Goal: Check status: Check status

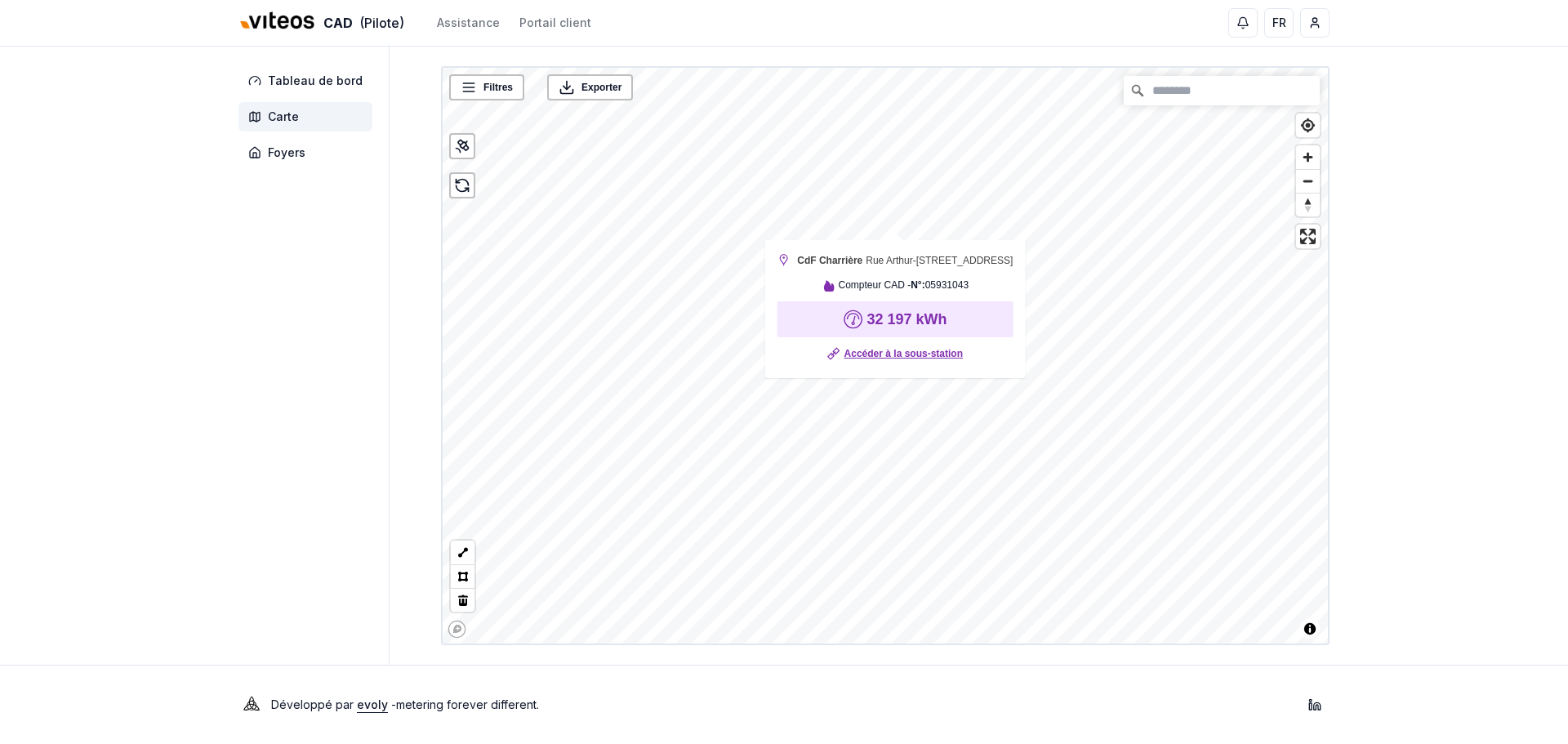
click at [884, 362] on link "Accéder à la sous-station" at bounding box center [903, 353] width 118 height 17
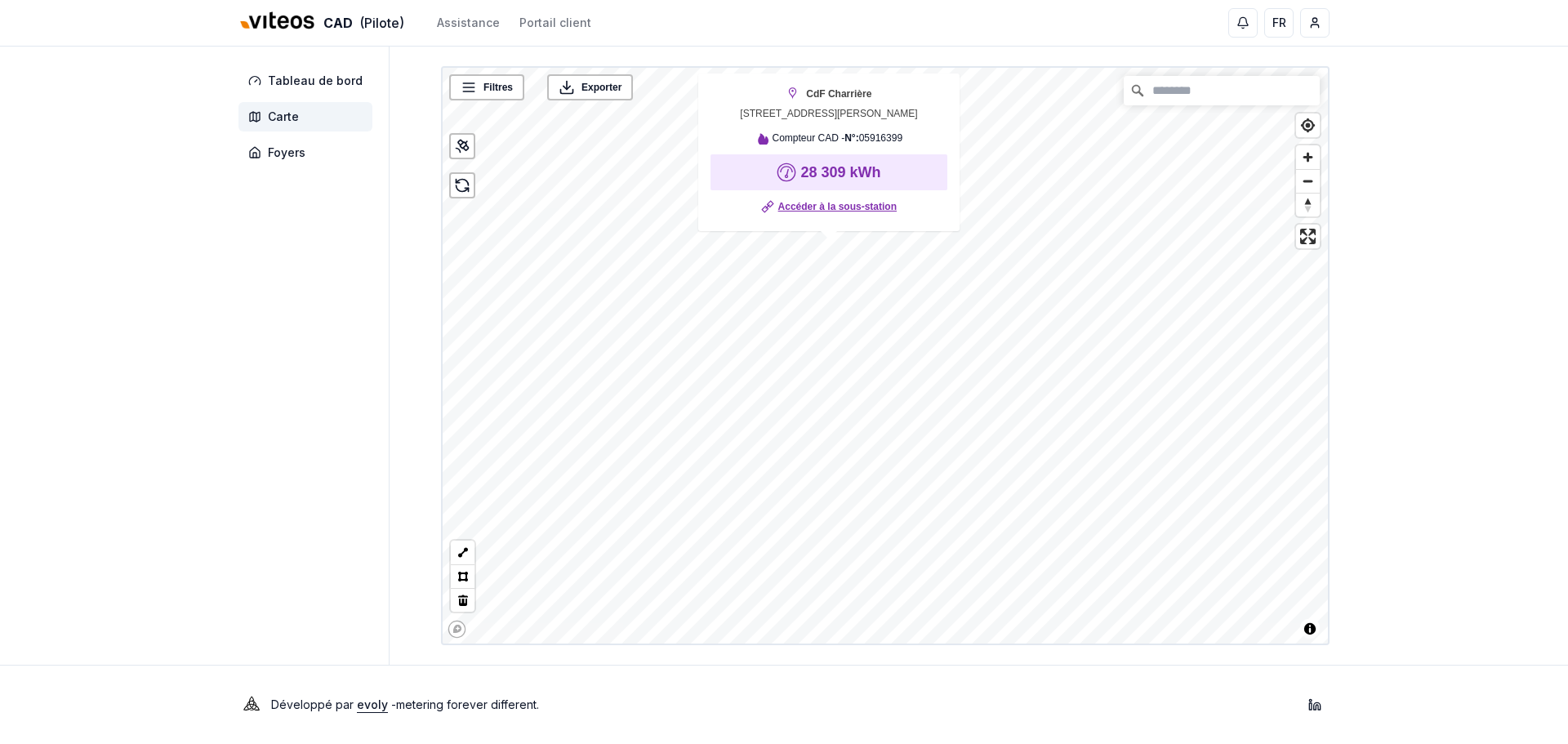
click at [827, 204] on link "Accéder à la sous-station" at bounding box center [837, 206] width 118 height 17
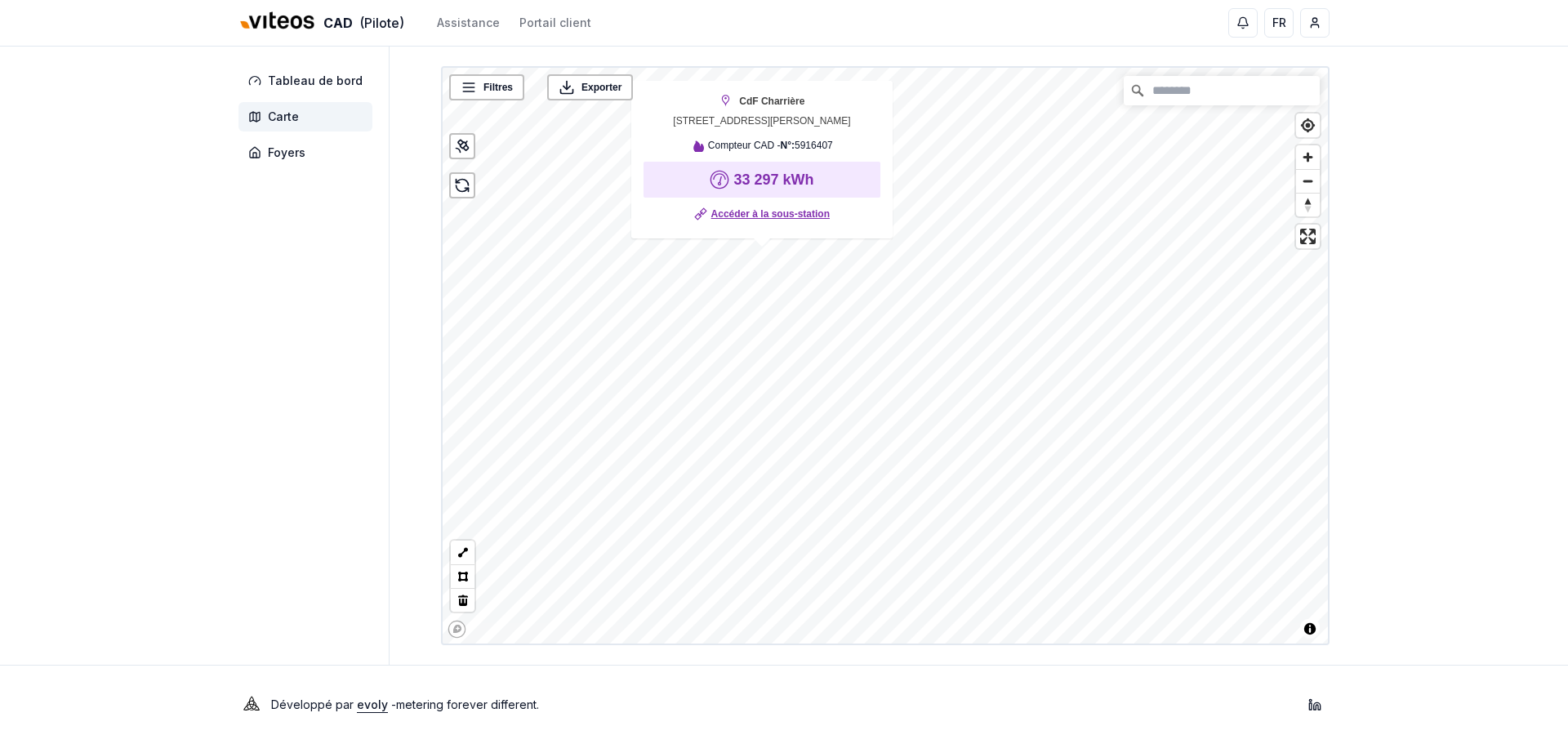
click at [771, 214] on link "Accéder à la sous-station" at bounding box center [770, 214] width 118 height 17
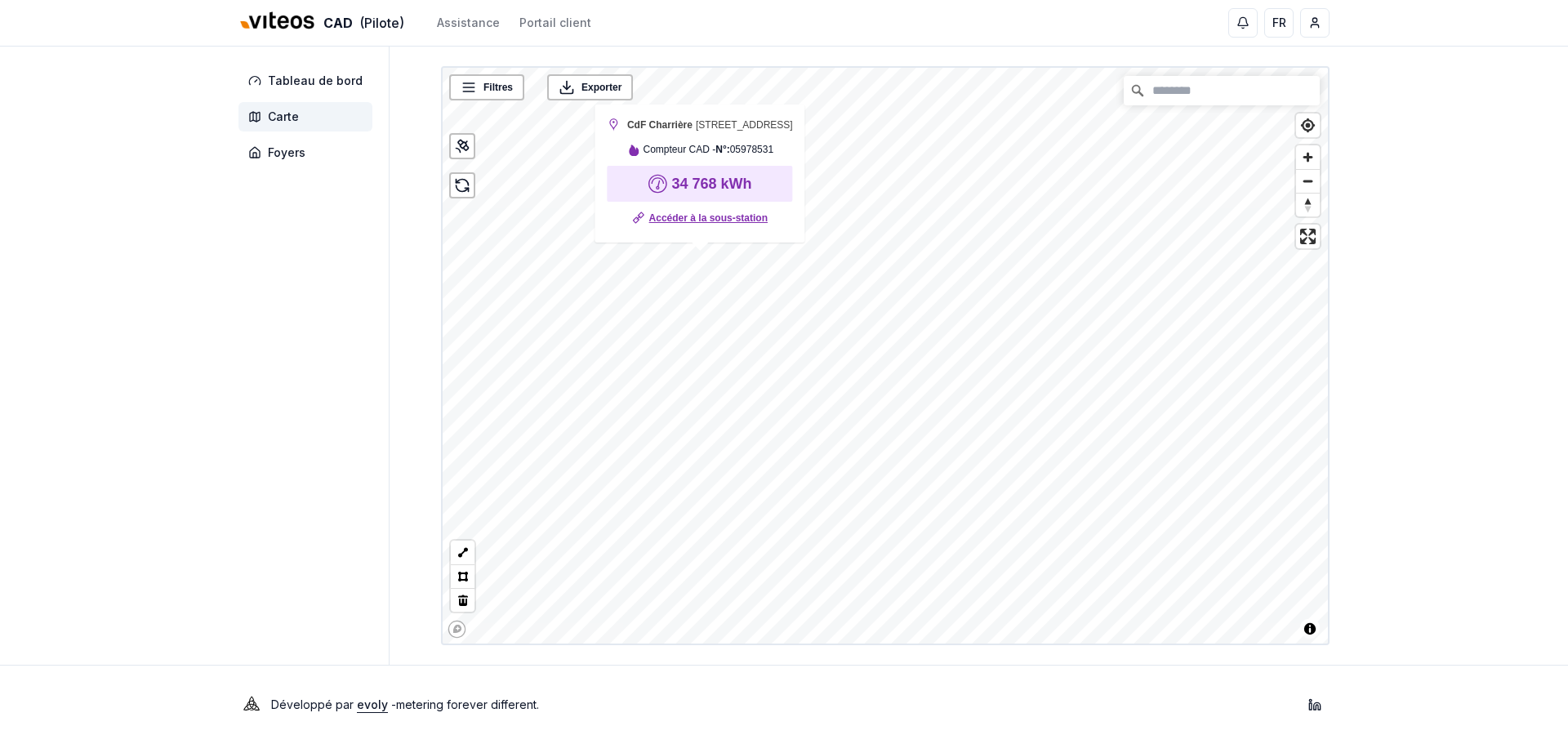
click at [723, 220] on link "Accéder à la sous-station" at bounding box center [708, 218] width 118 height 17
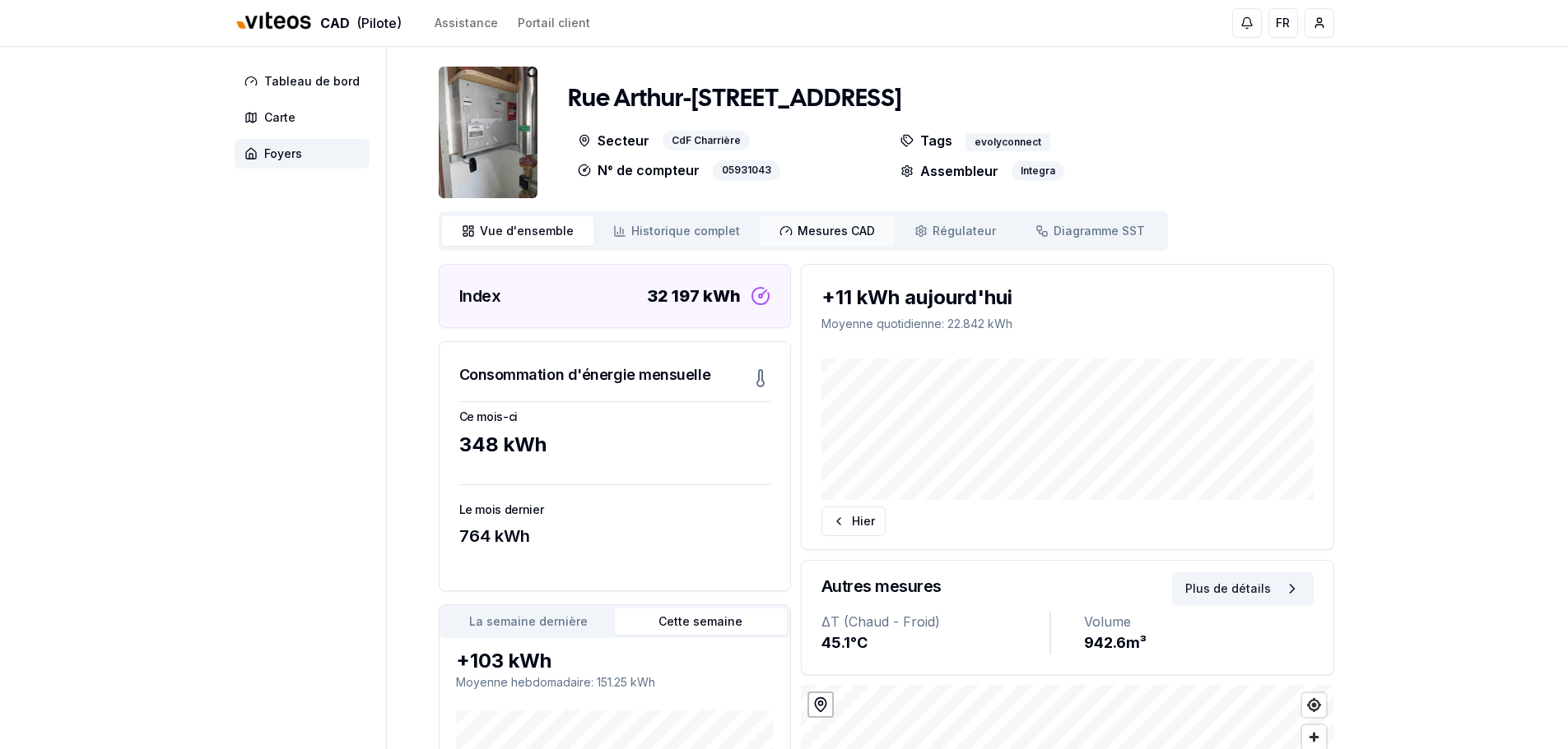
click at [797, 223] on span "Mesures CAD" at bounding box center [836, 230] width 78 height 17
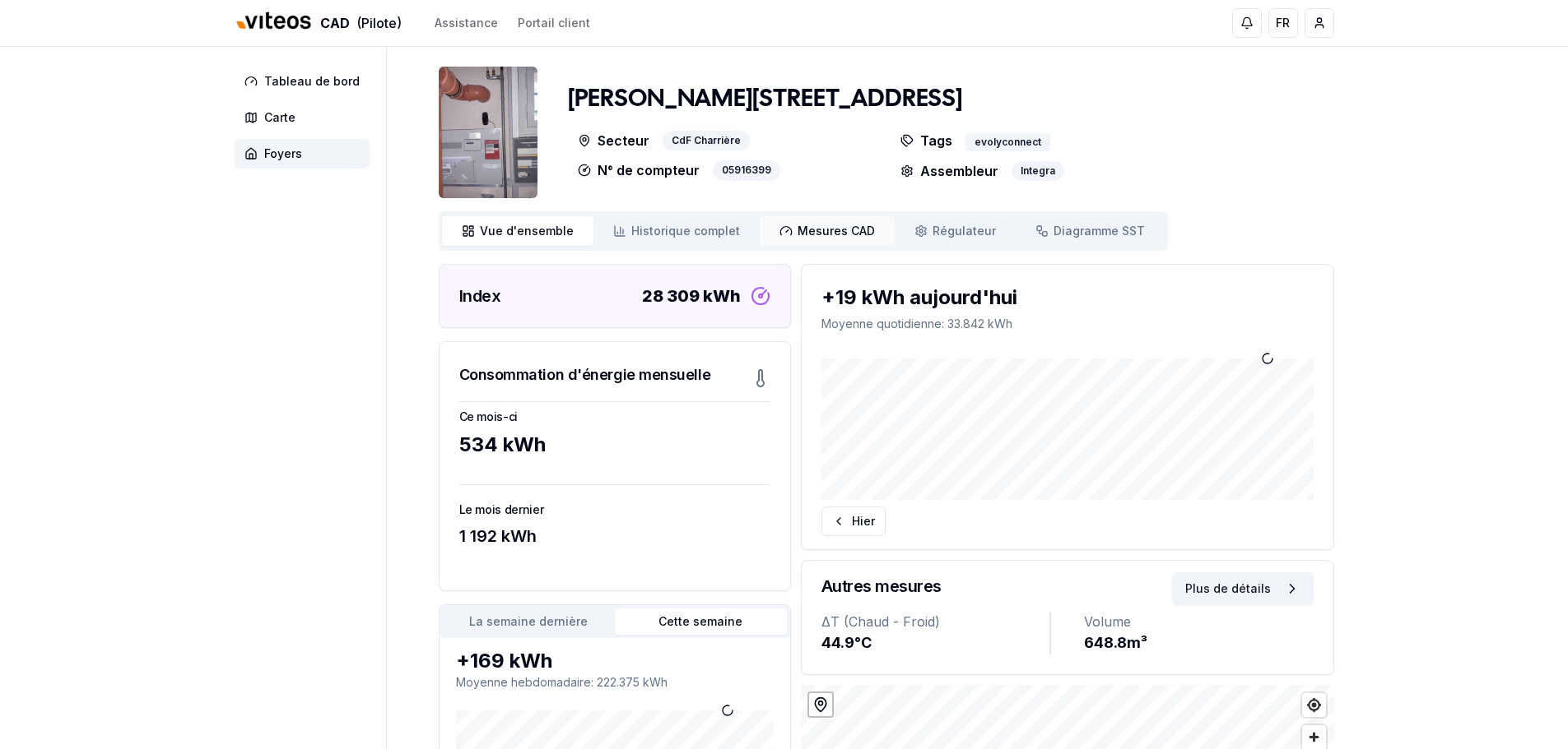
drag, startPoint x: 0, startPoint y: 0, endPoint x: 792, endPoint y: 234, distance: 825.8
click at [797, 234] on span "Mesures CAD" at bounding box center [836, 230] width 78 height 17
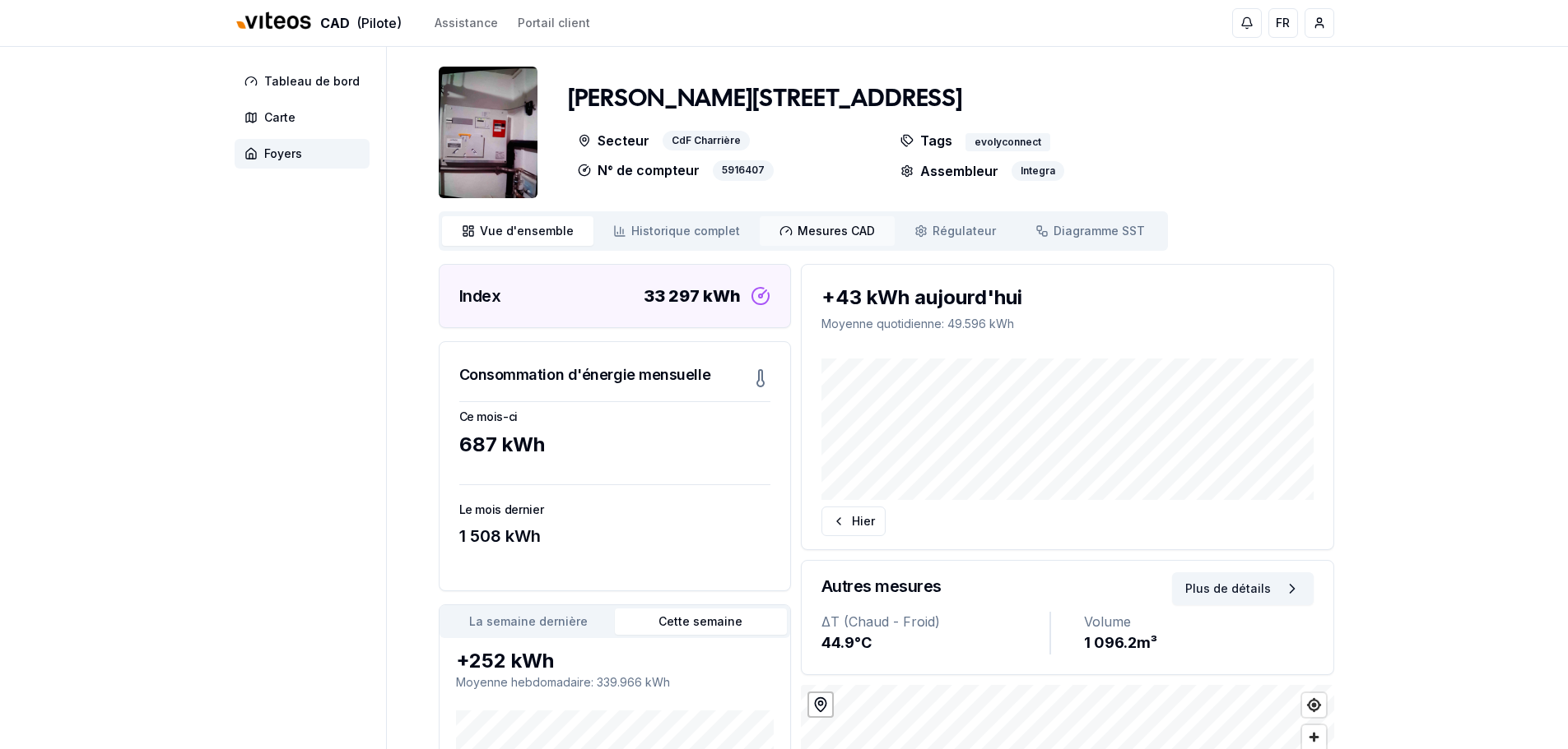
click at [830, 229] on span "Mesures CAD" at bounding box center [836, 230] width 78 height 17
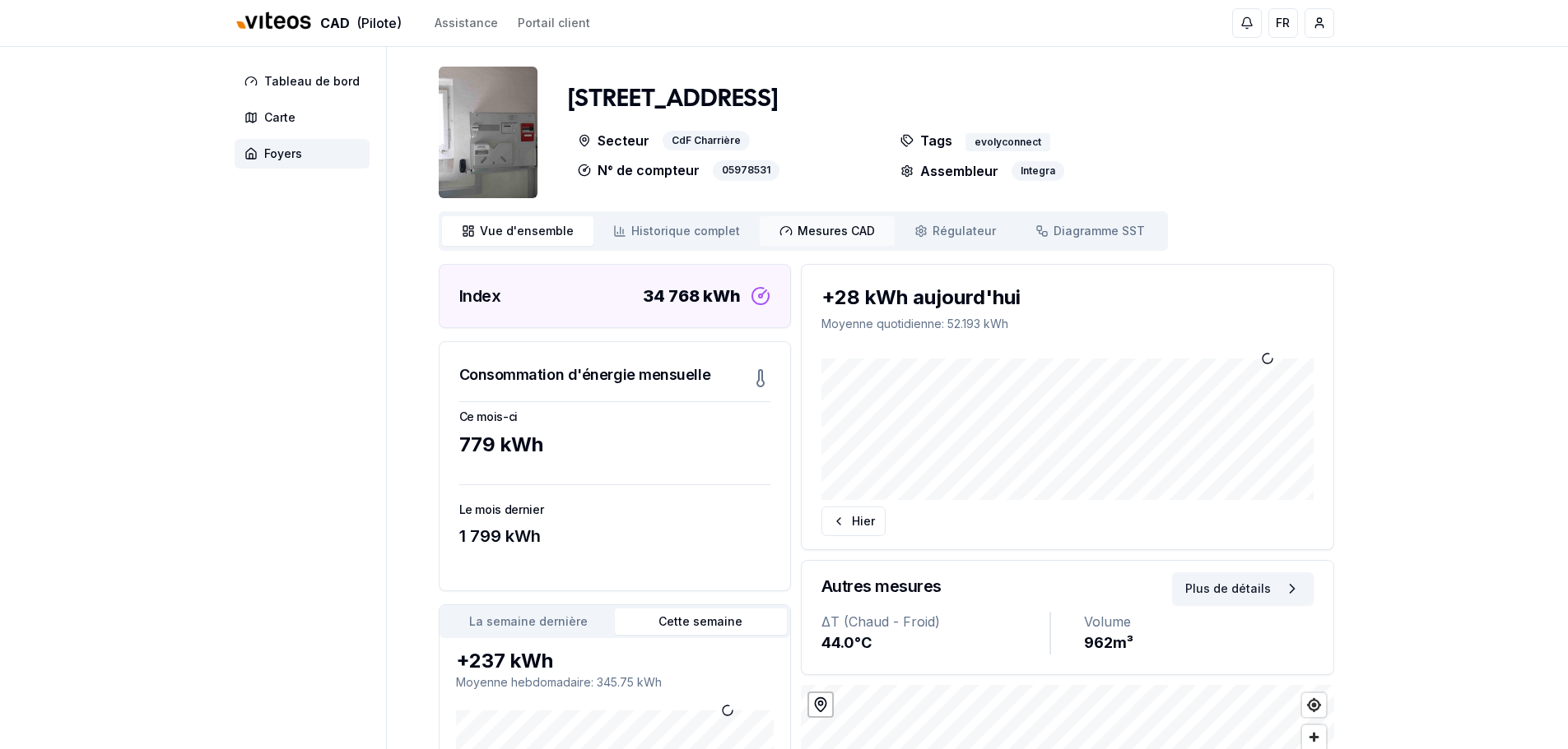
click at [806, 231] on span "Mesures CAD" at bounding box center [836, 230] width 78 height 17
